Goal: Transaction & Acquisition: Purchase product/service

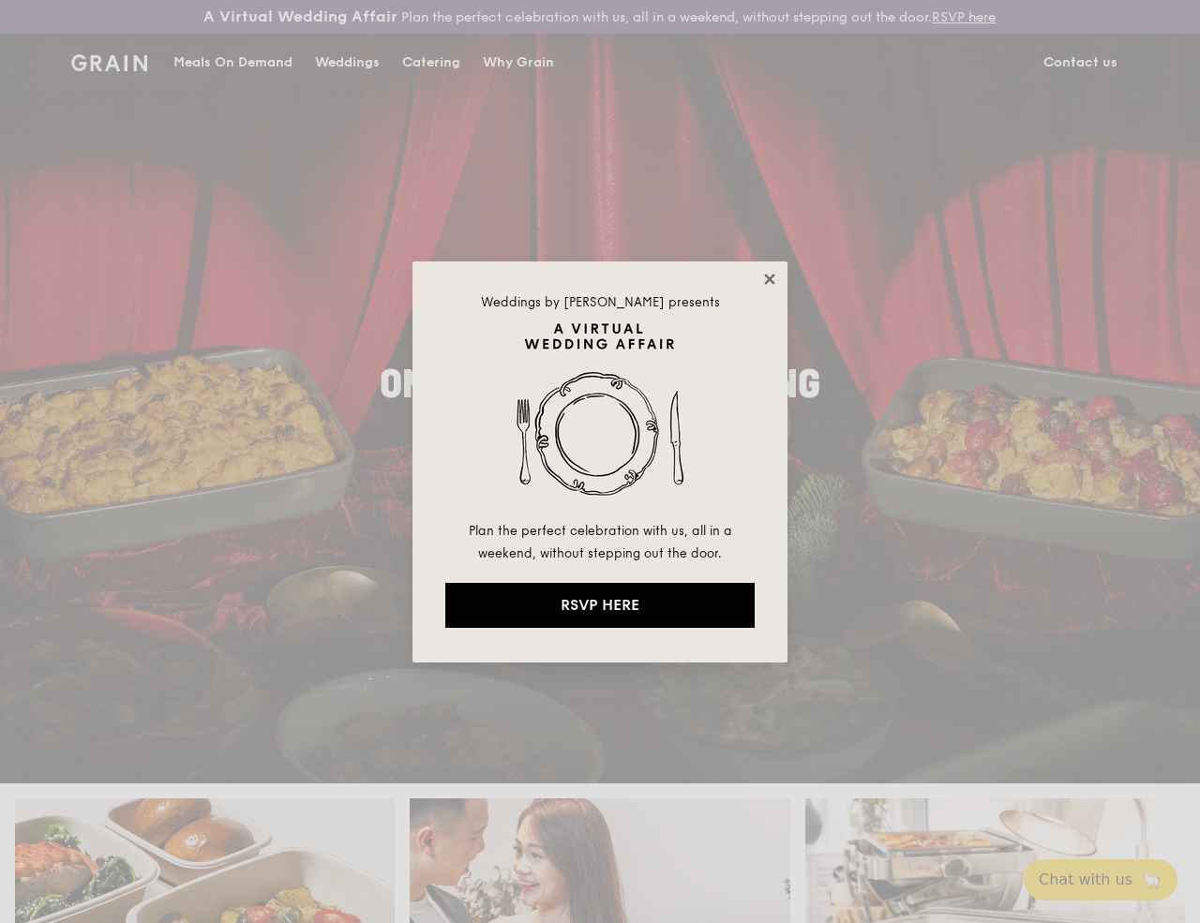
click at [765, 277] on icon at bounding box center [769, 279] width 17 height 17
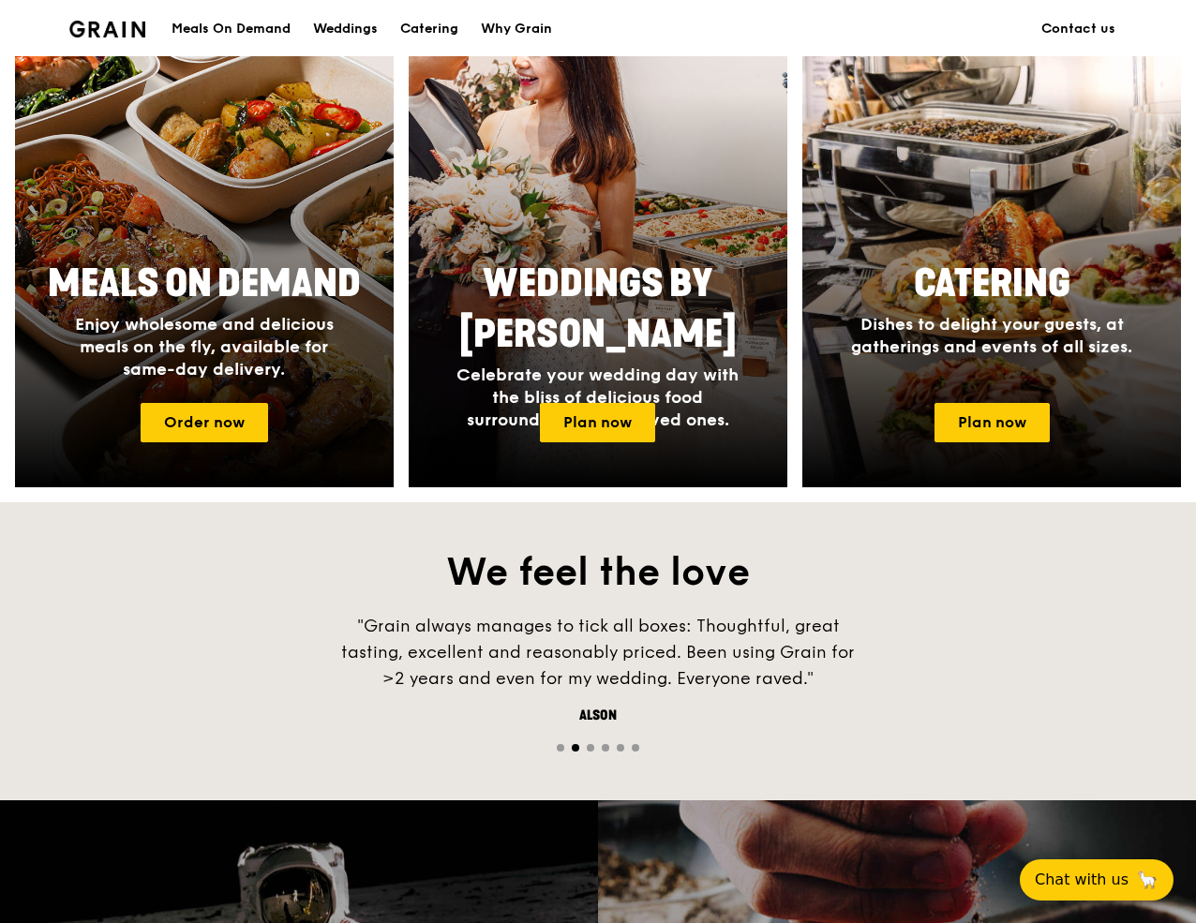
scroll to position [900, 0]
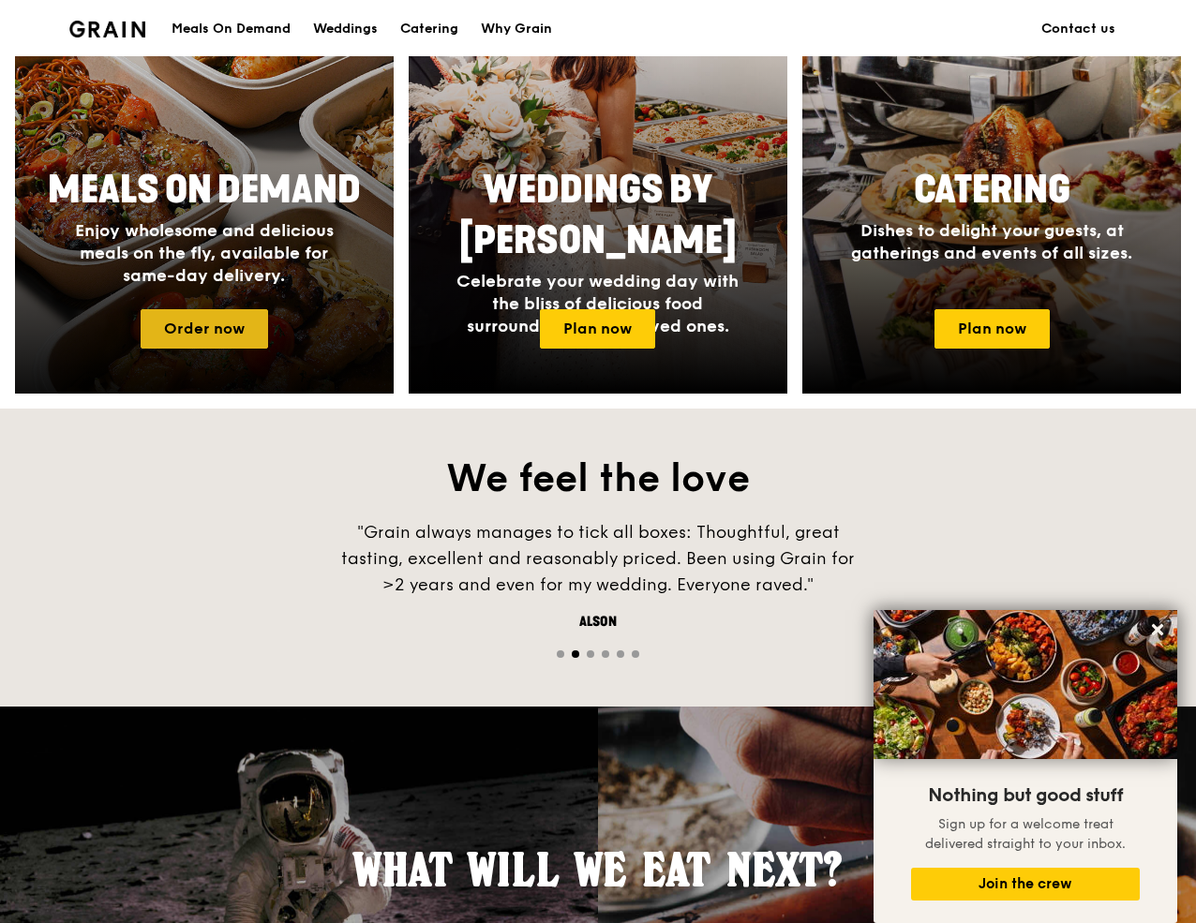
click at [202, 349] on link "Order now" at bounding box center [204, 328] width 127 height 39
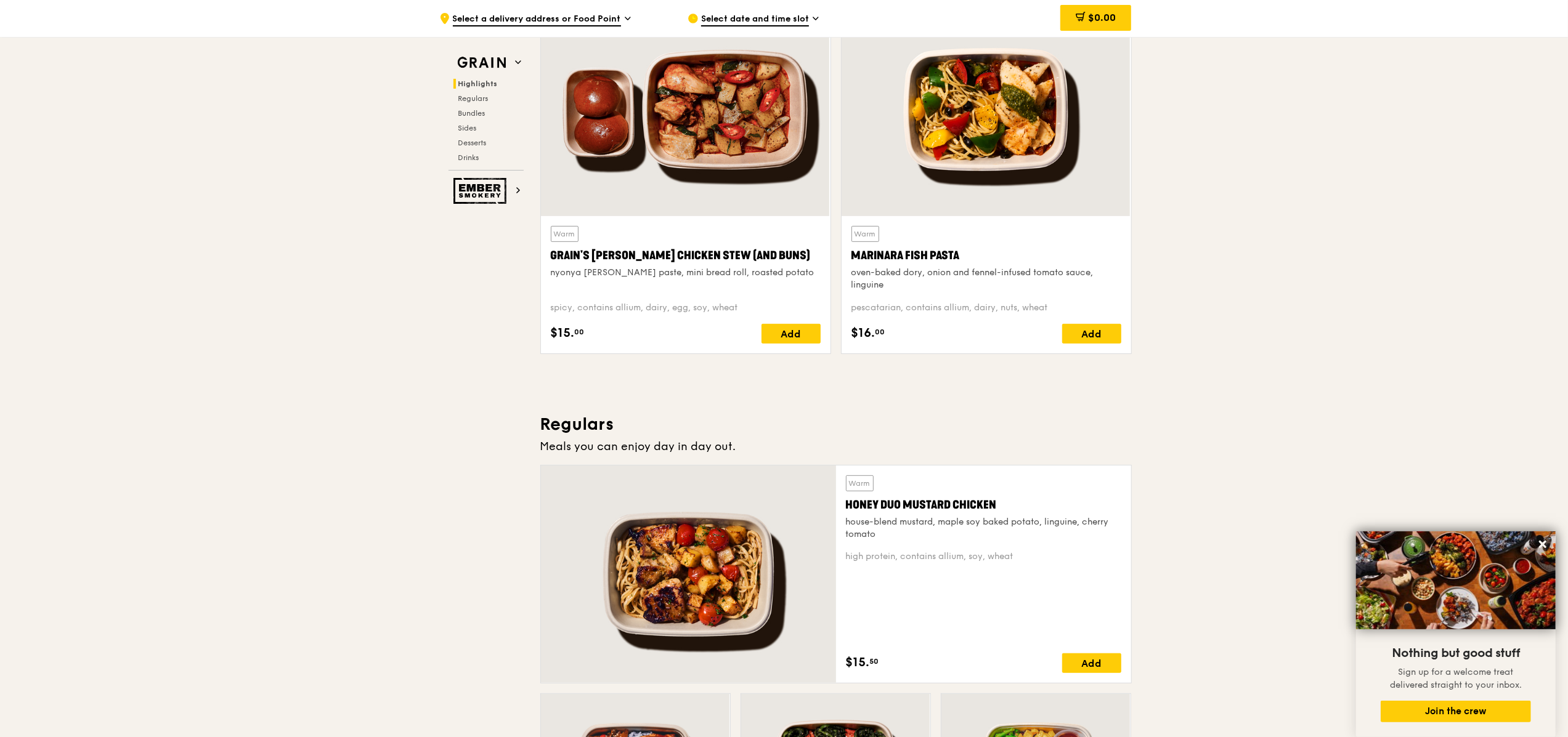
scroll to position [487, 0]
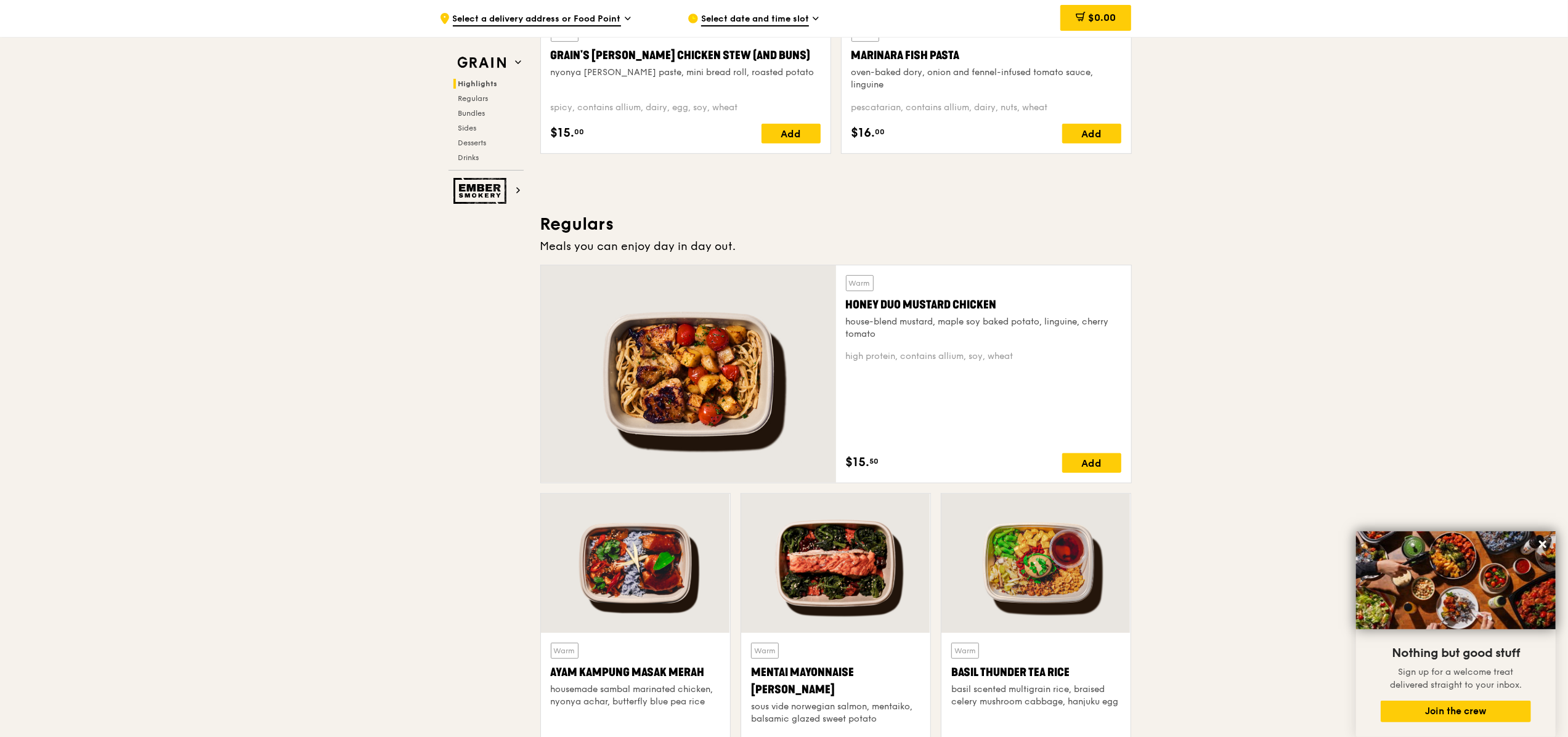
scroll to position [684, 0]
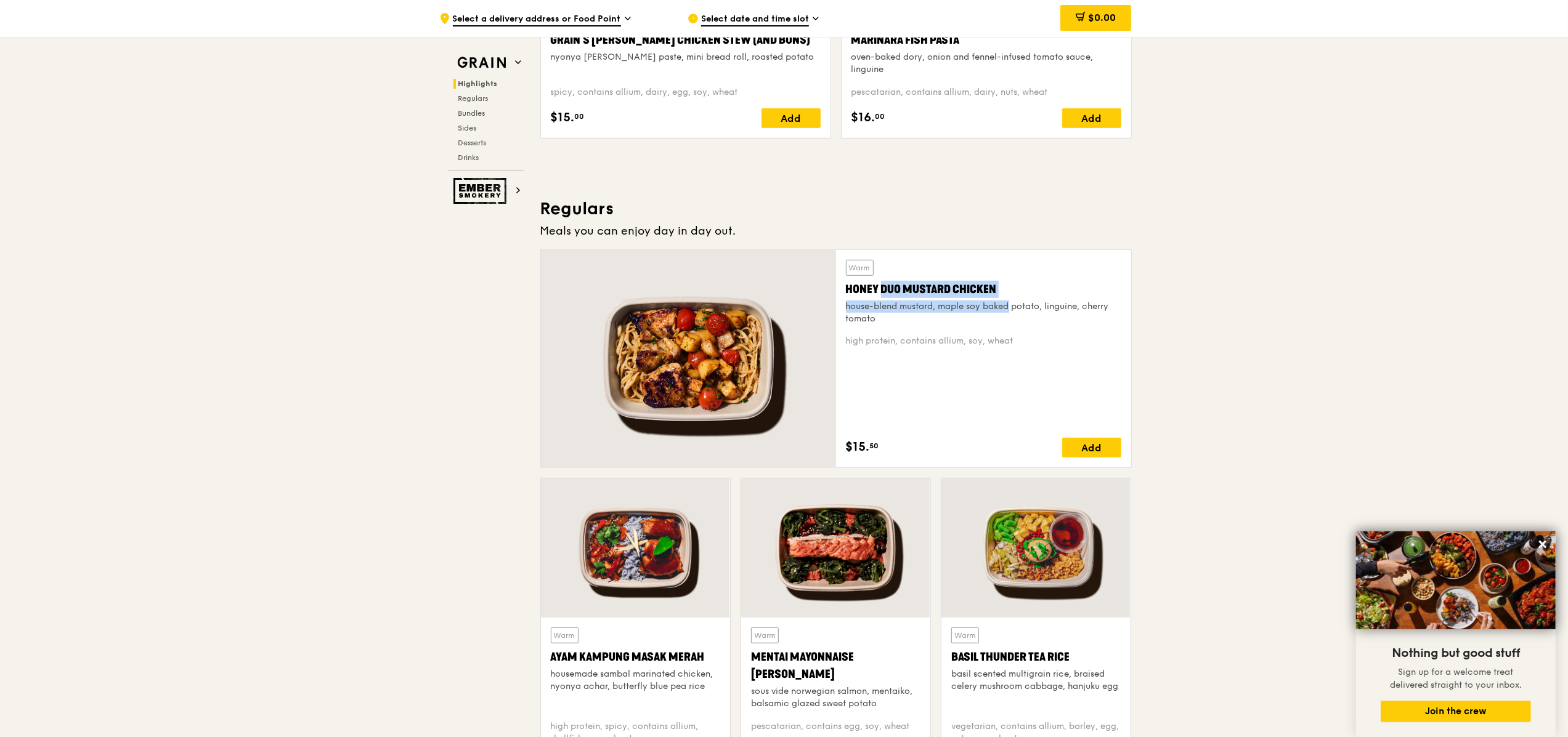
drag, startPoint x: 850, startPoint y: 289, endPoint x: 984, endPoint y: 310, distance: 135.6
click at [785, 310] on div "Warm Honey Duo Mustard Chicken house-blend mustard, maple soy baked potato, lin…" at bounding box center [983, 292] width 275 height 65
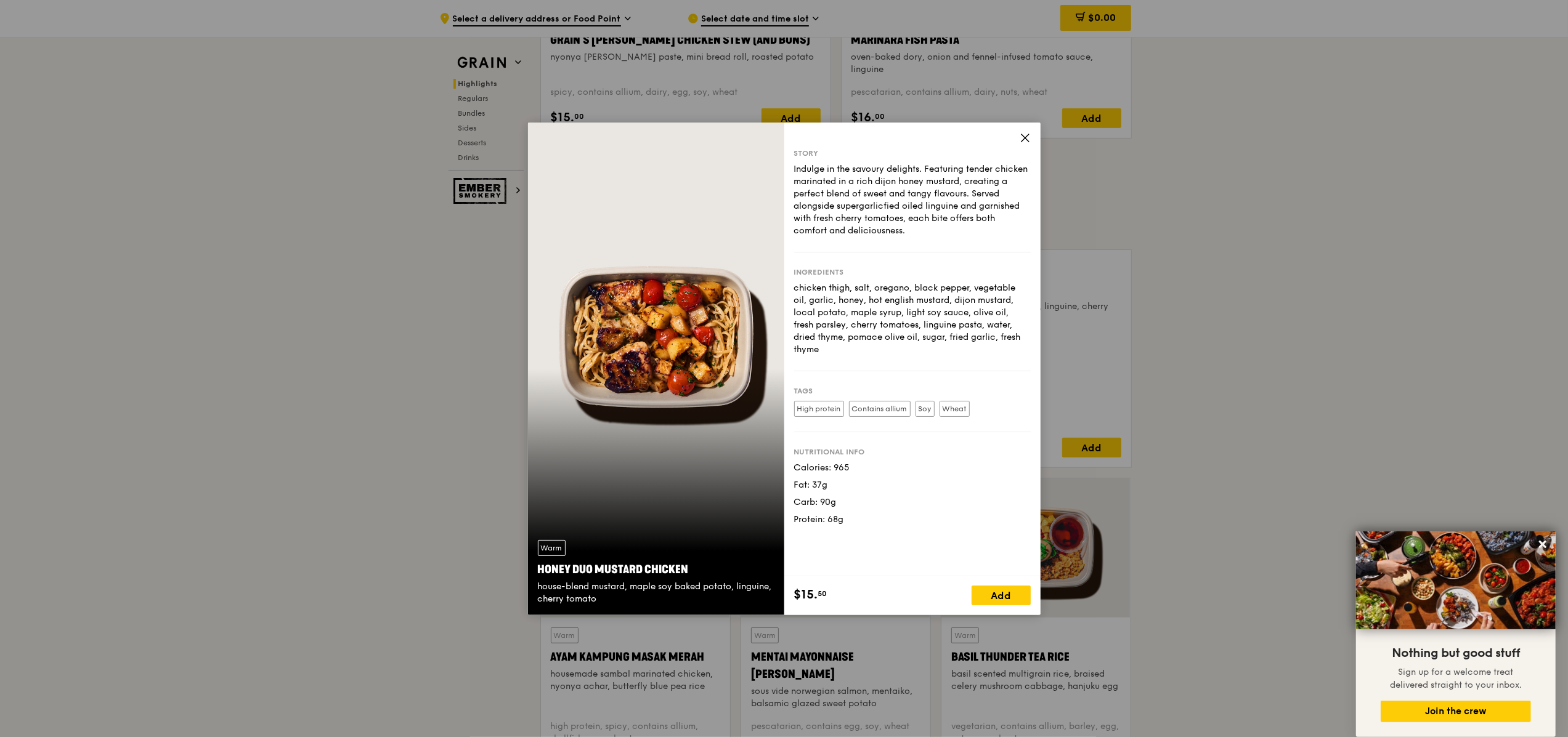
click at [785, 133] on icon at bounding box center [1025, 138] width 11 height 11
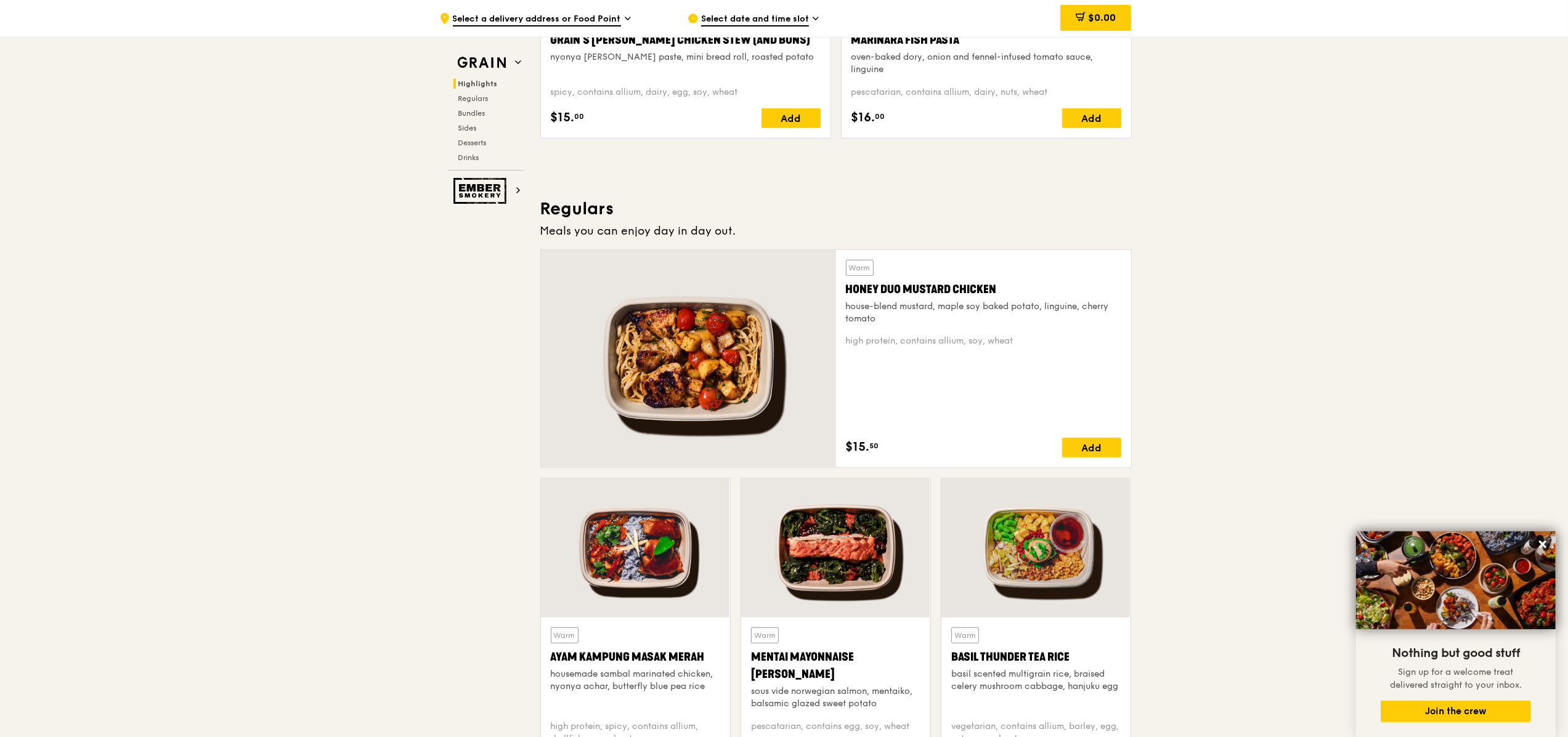
drag, startPoint x: 999, startPoint y: 294, endPoint x: 845, endPoint y: 290, distance: 154.1
click at [785, 290] on div "Honey Duo Mustard Chicken" at bounding box center [983, 289] width 275 height 17
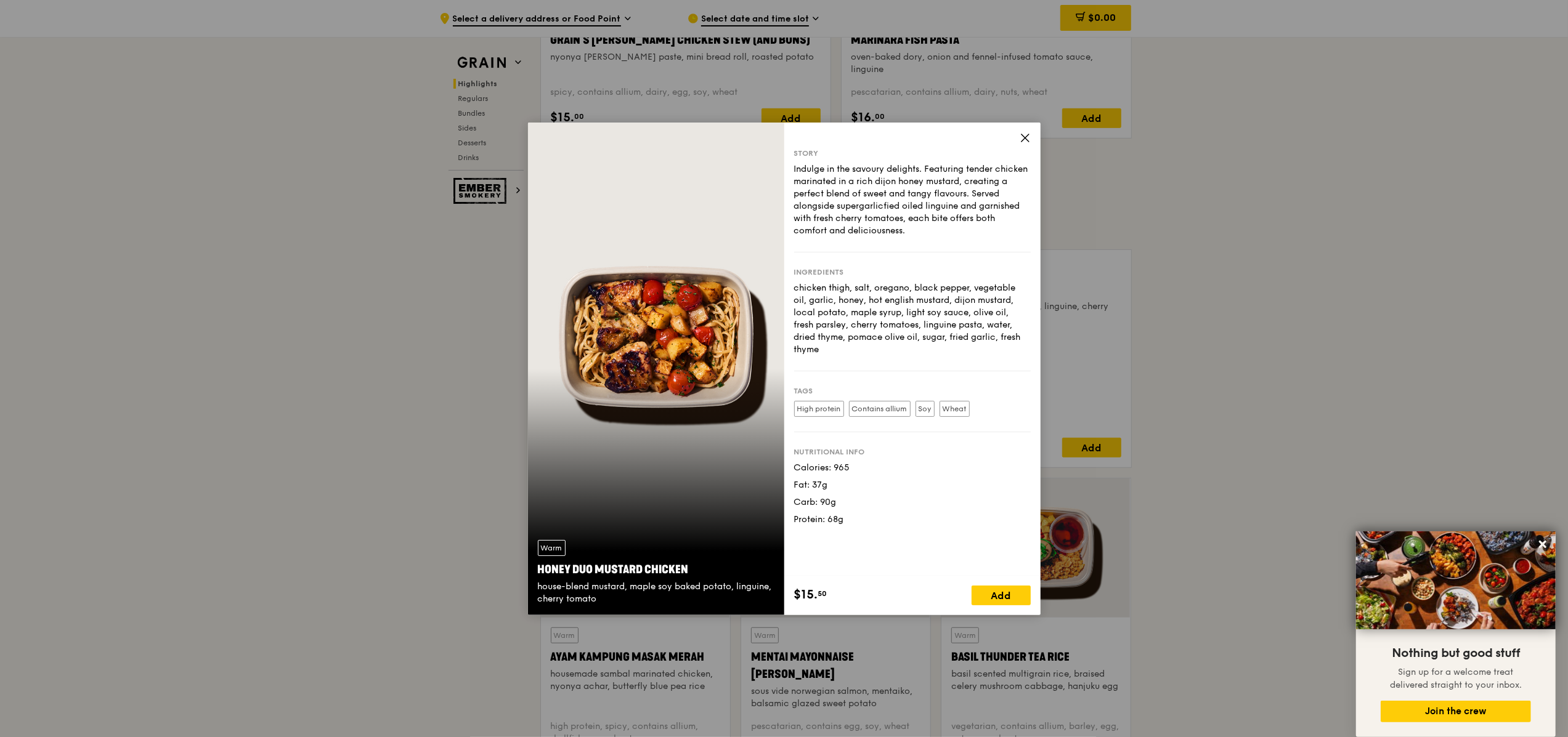
copy div "Honey Duo Mustard Chicken"
click at [785, 139] on icon at bounding box center [1025, 138] width 11 height 11
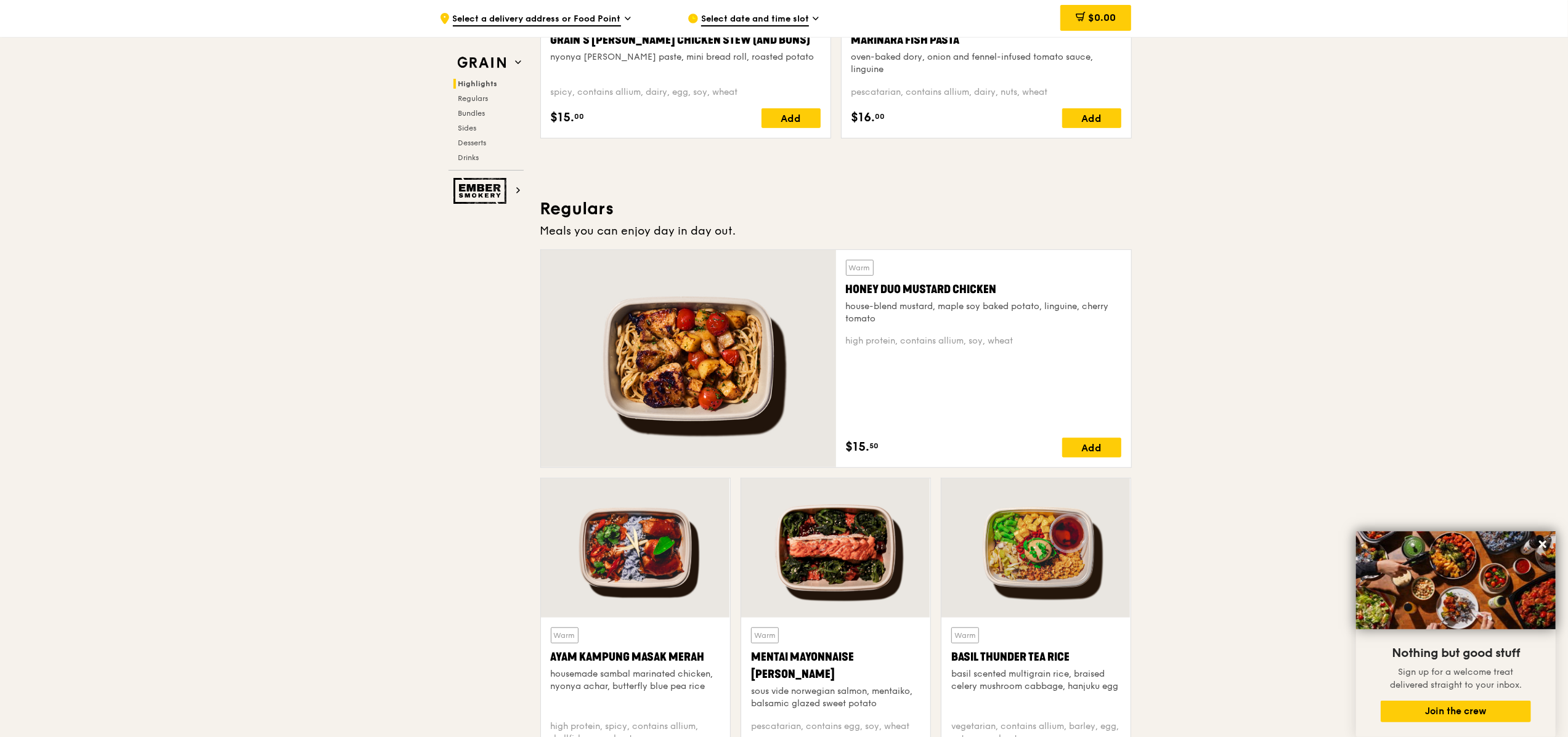
drag, startPoint x: 996, startPoint y: 292, endPoint x: 835, endPoint y: 284, distance: 161.2
click at [785, 284] on div "Warm Honey Duo Mustard Chicken house-blend mustard, maple soy baked potato, lin…" at bounding box center [983, 359] width 295 height 217
copy div "Honey Duo Mustard Chicken"
click at [785, 449] on div "Add" at bounding box center [1092, 447] width 59 height 20
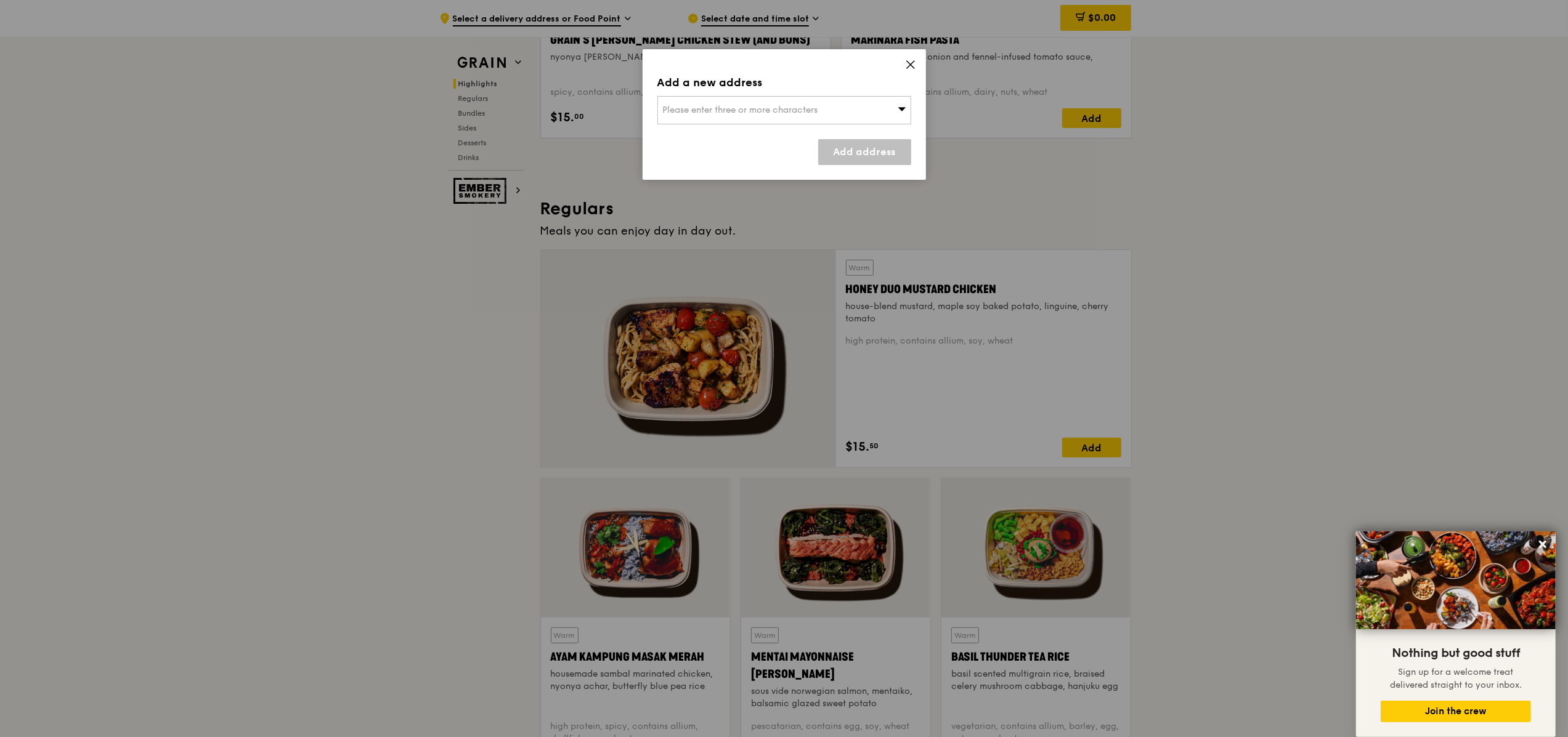
click at [785, 114] on span "Please enter three or more characters" at bounding box center [741, 110] width 155 height 11
type input "554346"
click at [785, 129] on div "[STREET_ADDRESS][GEOGRAPHIC_DATA], The Garden Residences" at bounding box center [754, 141] width 182 height 24
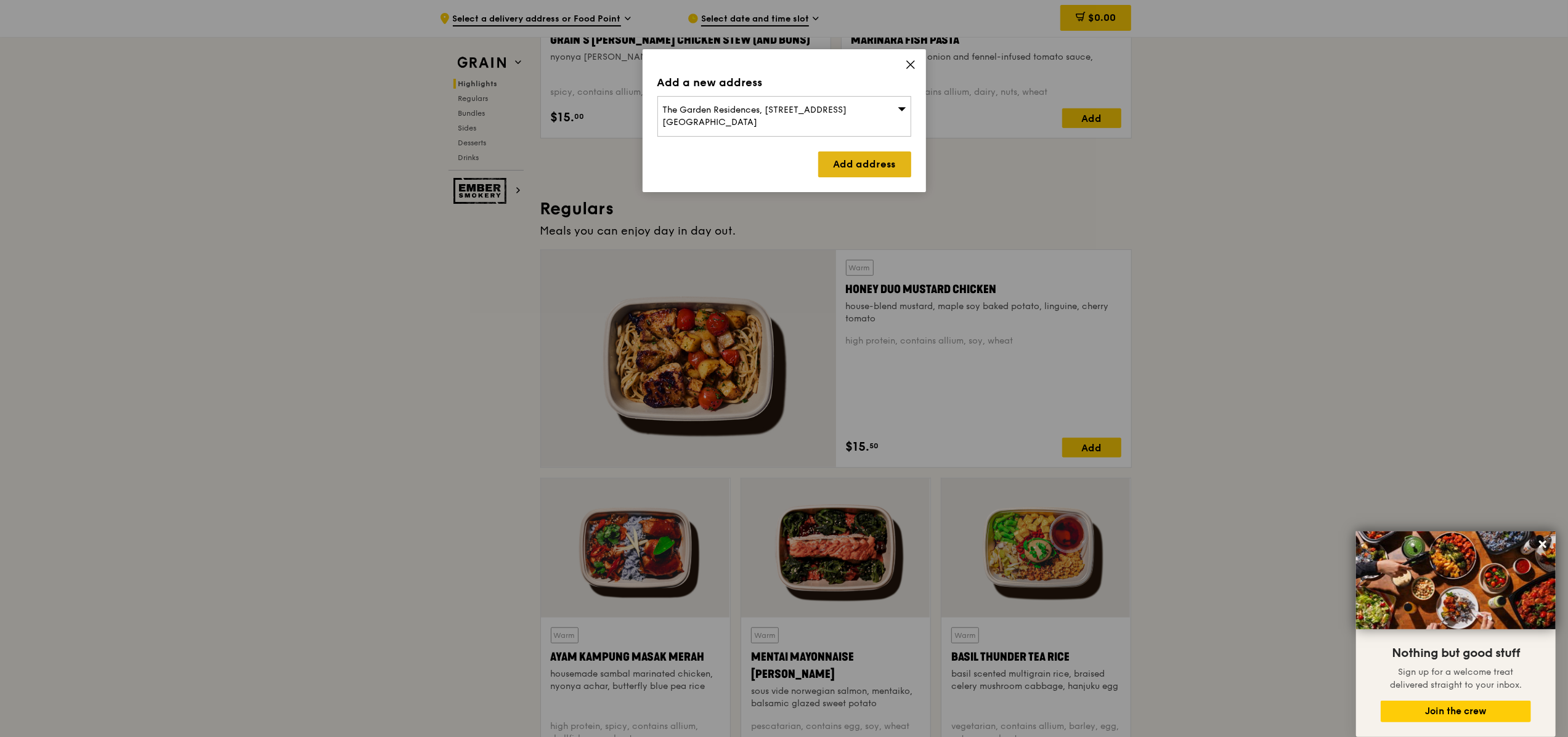
click at [785, 154] on link "Add address" at bounding box center [865, 164] width 93 height 26
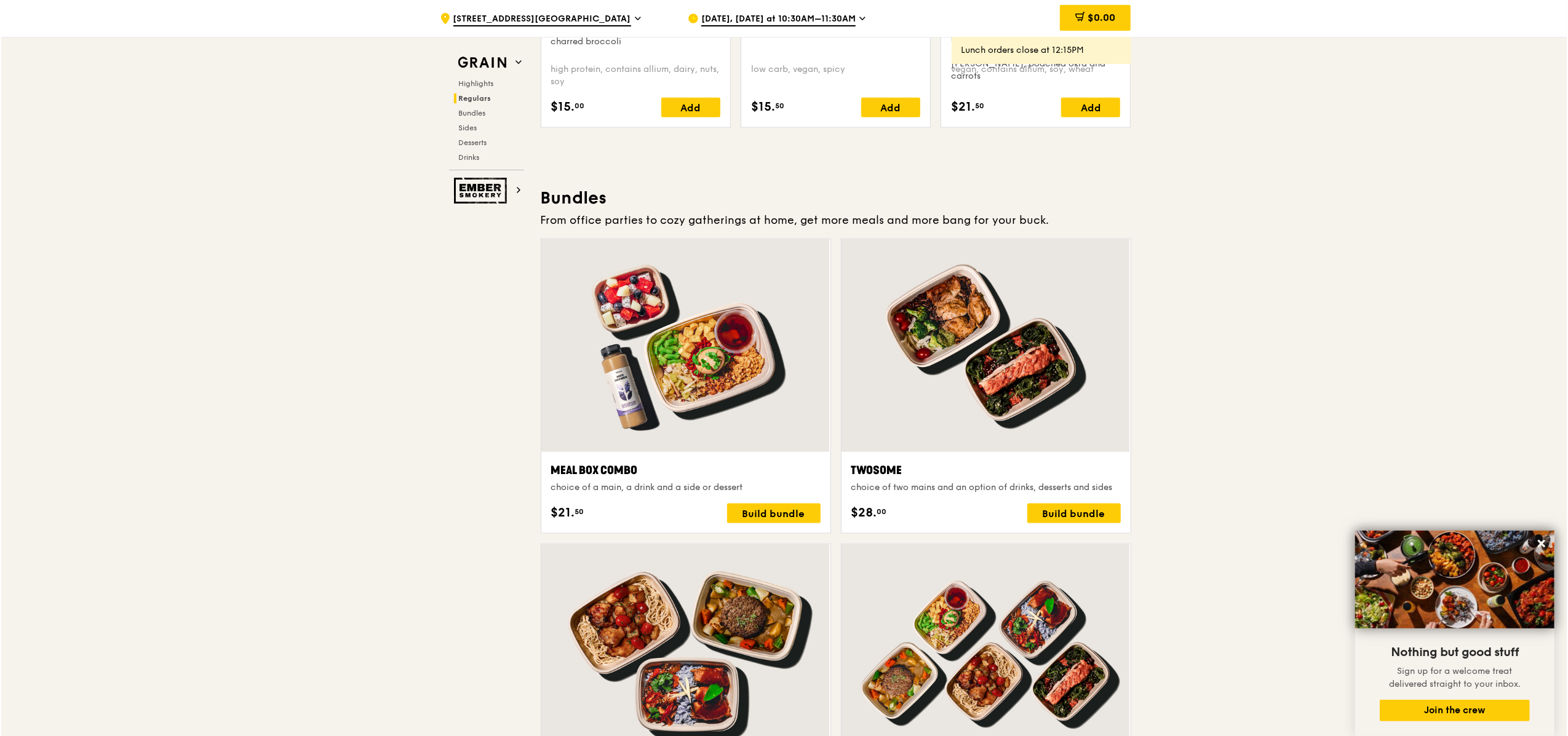
scroll to position [1863, 0]
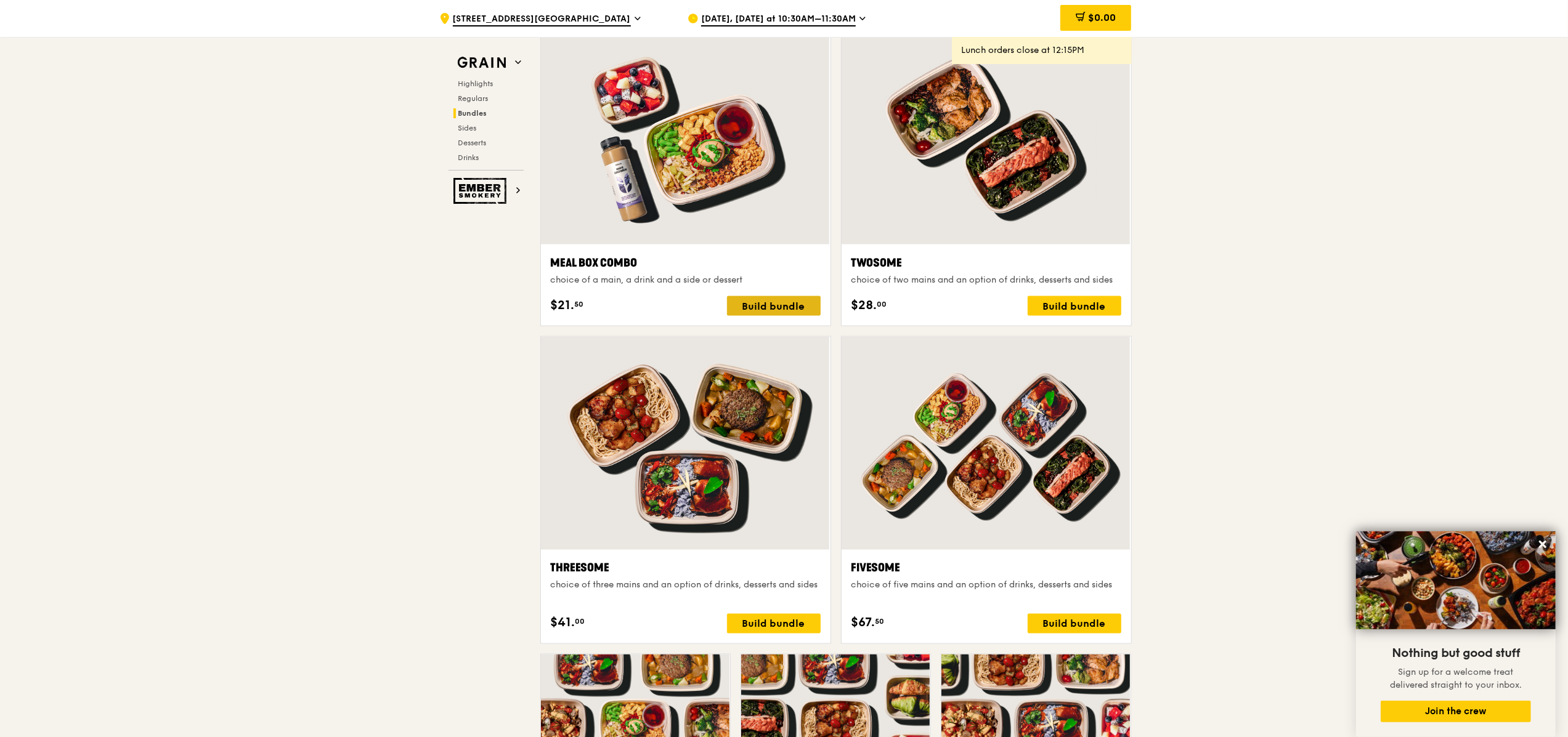
click at [779, 307] on div "Build bundle" at bounding box center [773, 306] width 93 height 20
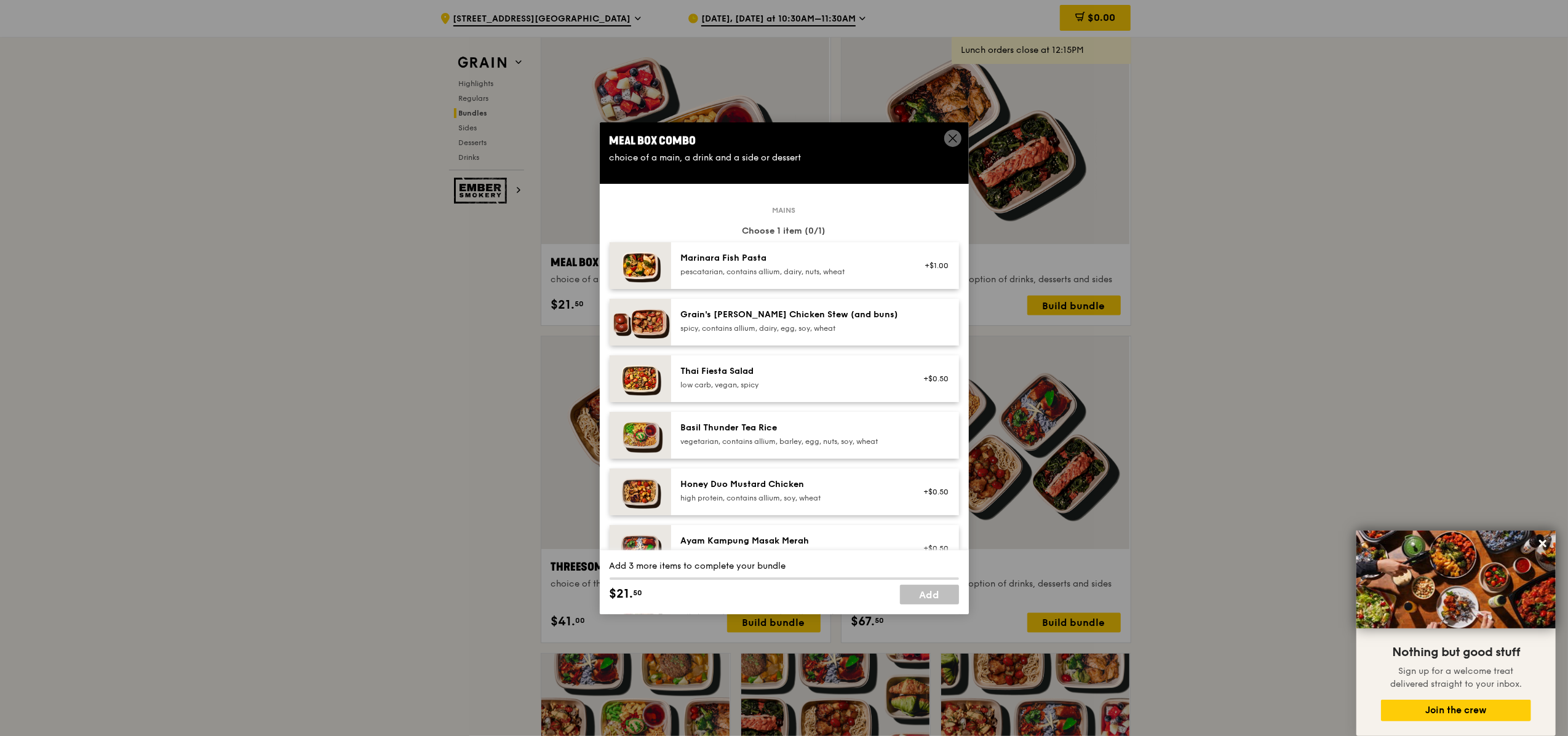
click at [773, 486] on div "Honey Duo Mustard Chicken" at bounding box center [792, 484] width 221 height 12
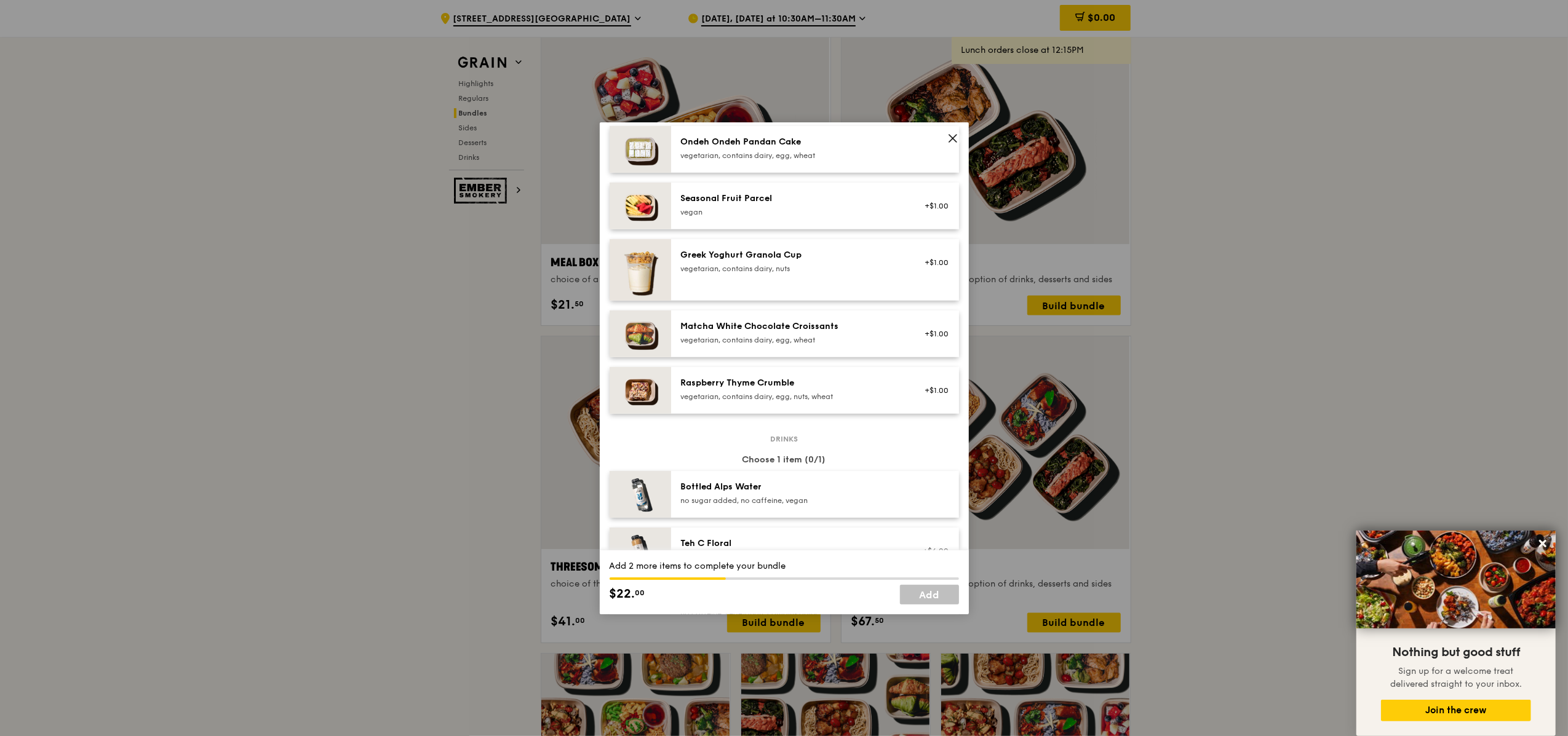
scroll to position [1181, 0]
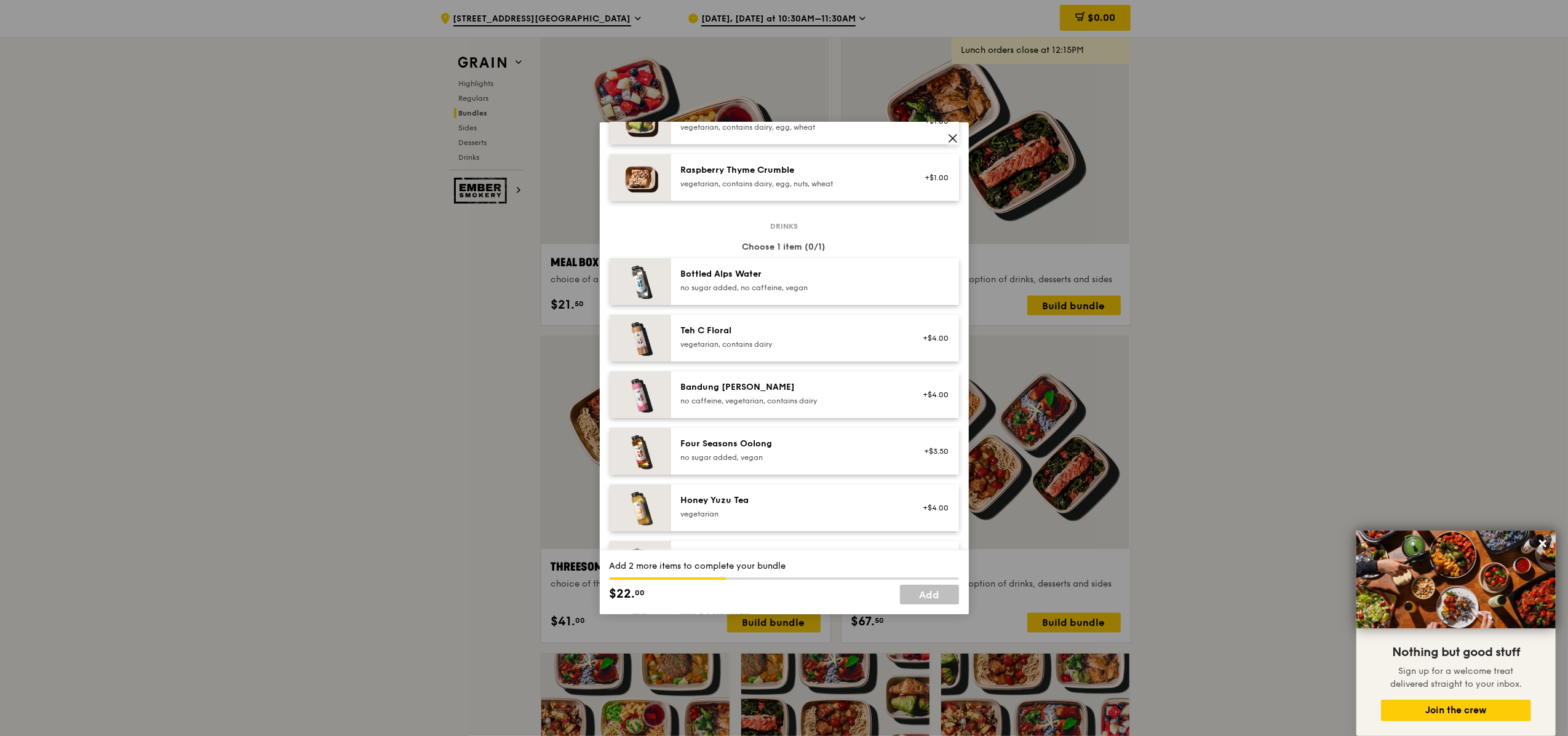
click at [738, 286] on div "no sugar added, no caffeine, vegan" at bounding box center [792, 287] width 221 height 10
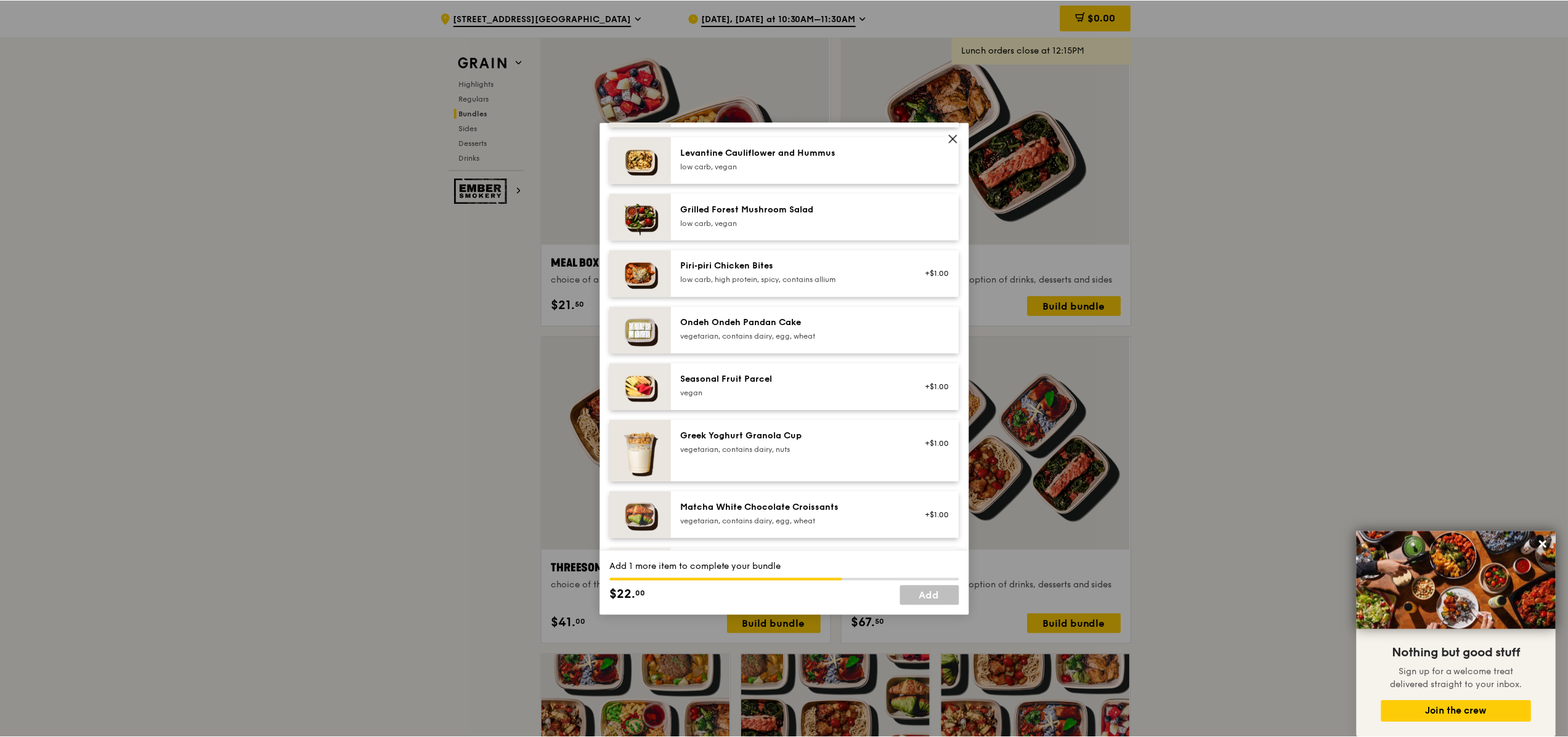
scroll to position [809, 0]
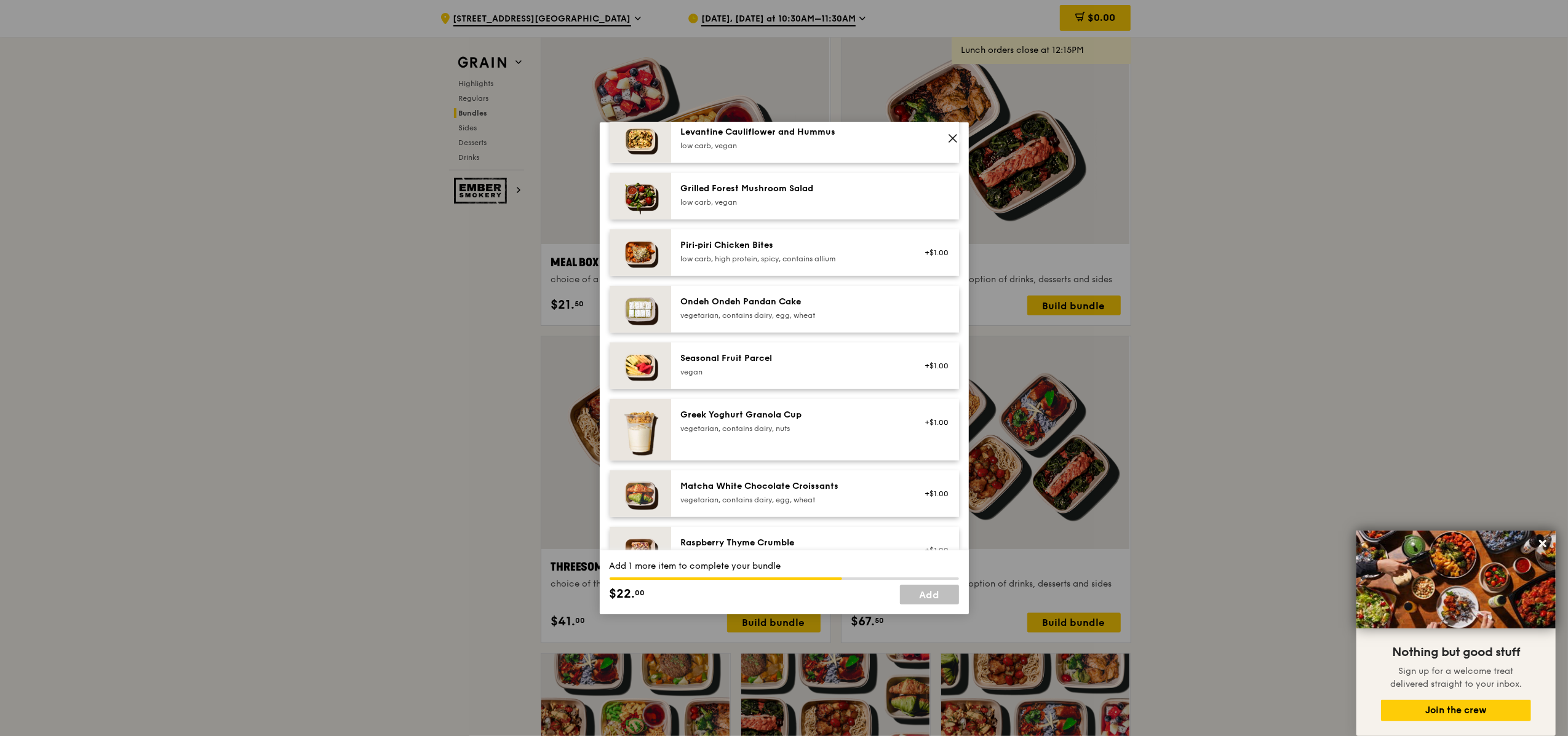
click at [652, 362] on img at bounding box center [641, 365] width 62 height 47
click at [784, 595] on link "Add" at bounding box center [929, 594] width 59 height 20
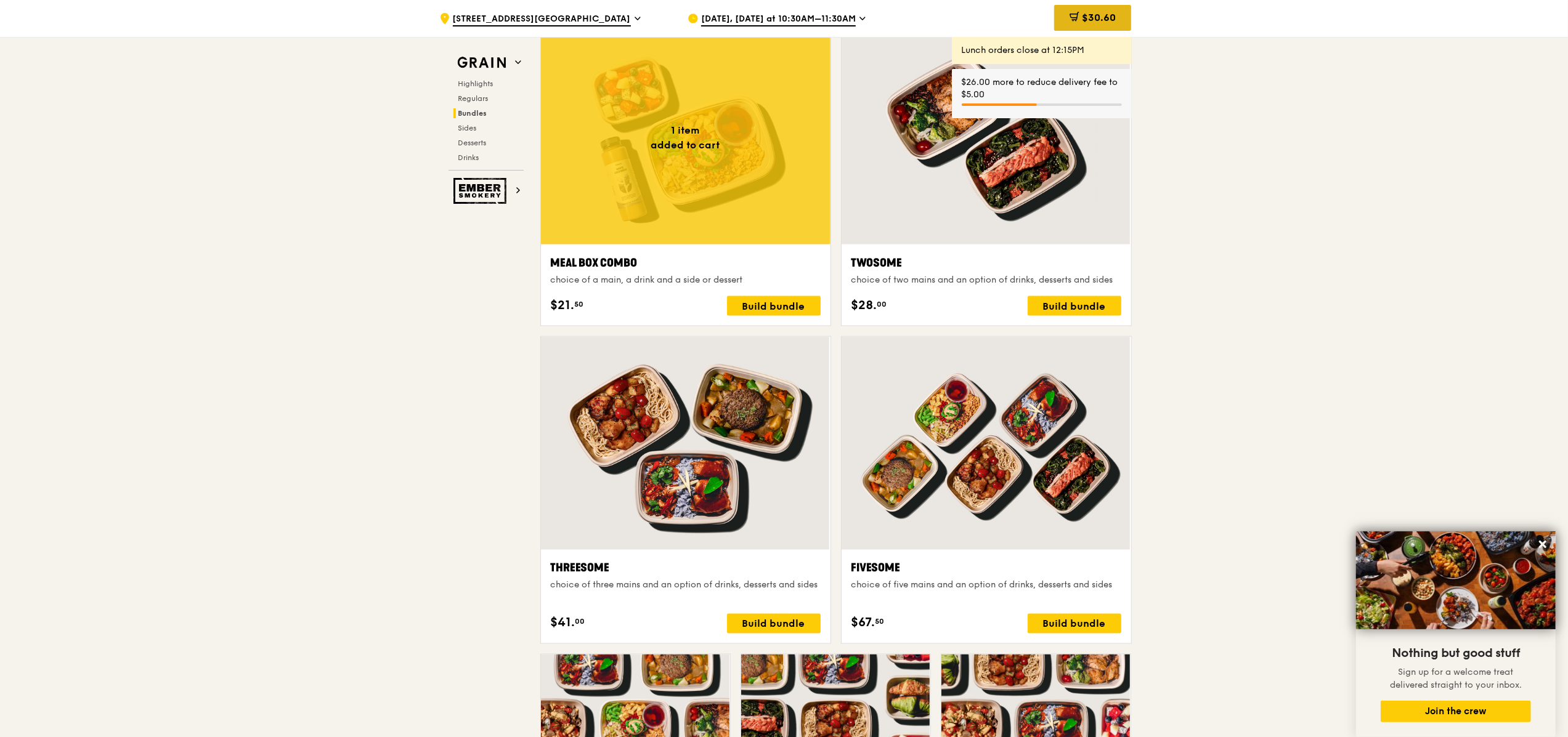
click at [785, 20] on span "$30.60" at bounding box center [1099, 18] width 34 height 12
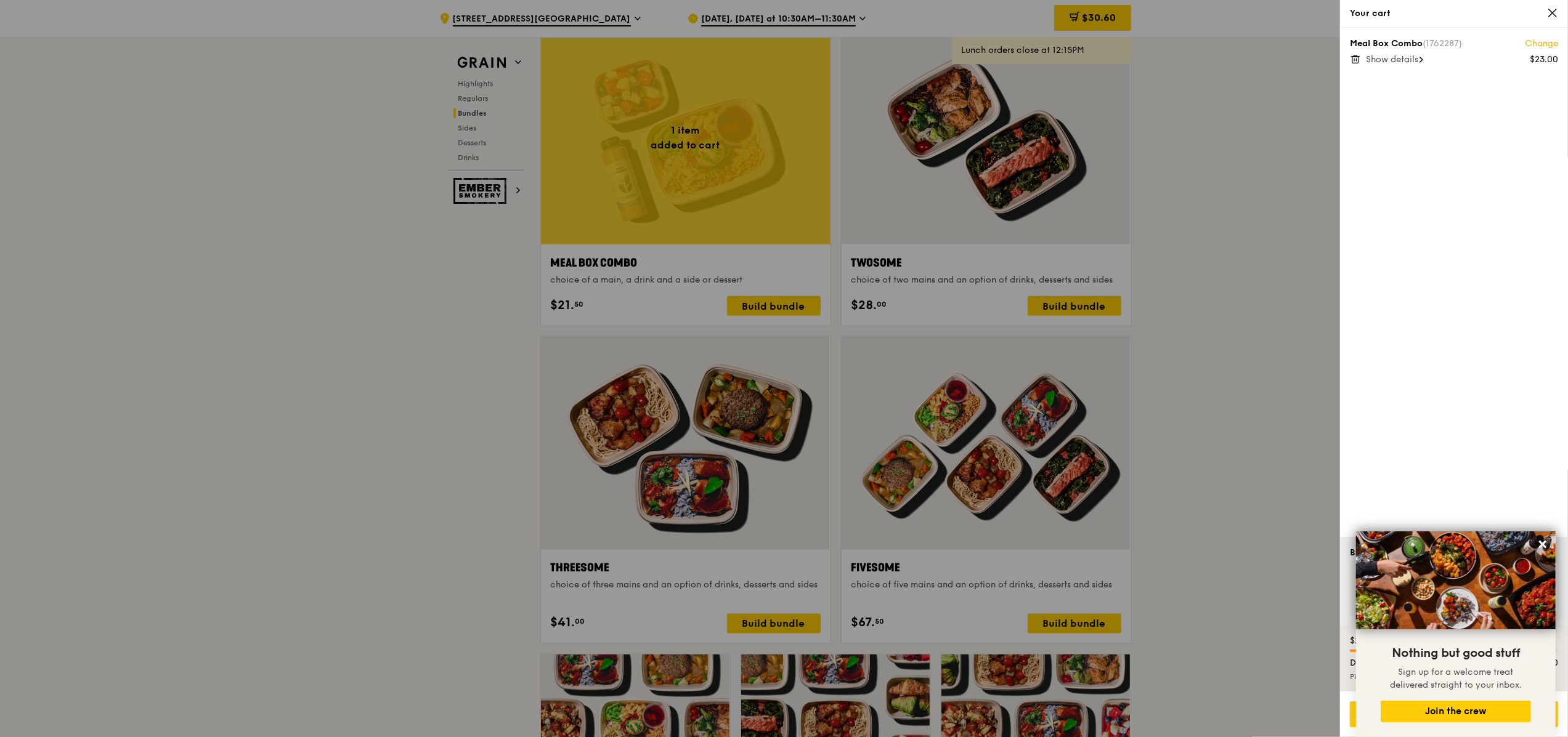
click at [785, 62] on icon at bounding box center [1421, 59] width 4 height 6
click at [785, 16] on icon at bounding box center [1552, 12] width 11 height 11
